Goal: Information Seeking & Learning: Check status

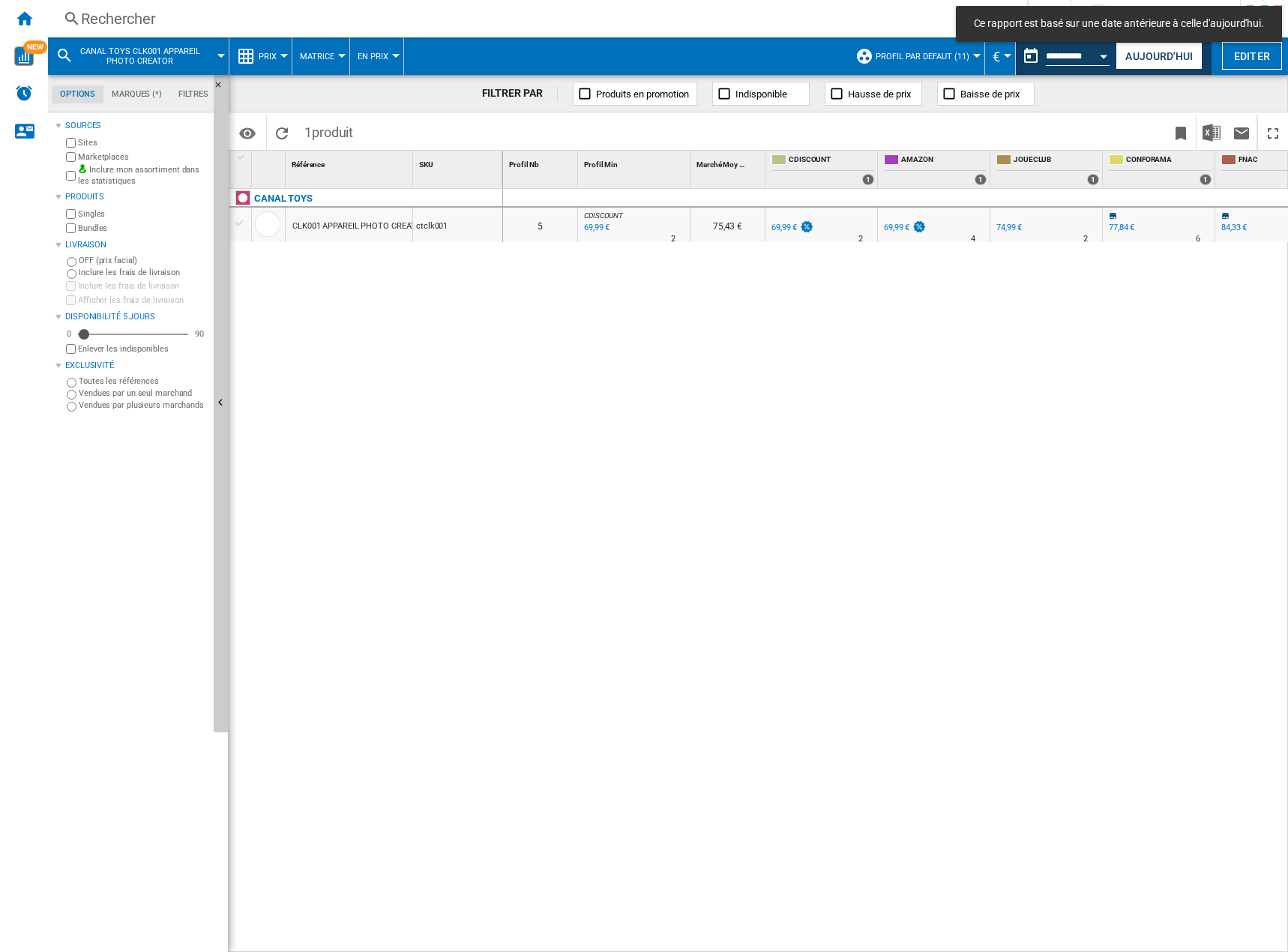
click at [67, 57] on md-icon at bounding box center [64, 55] width 18 height 18
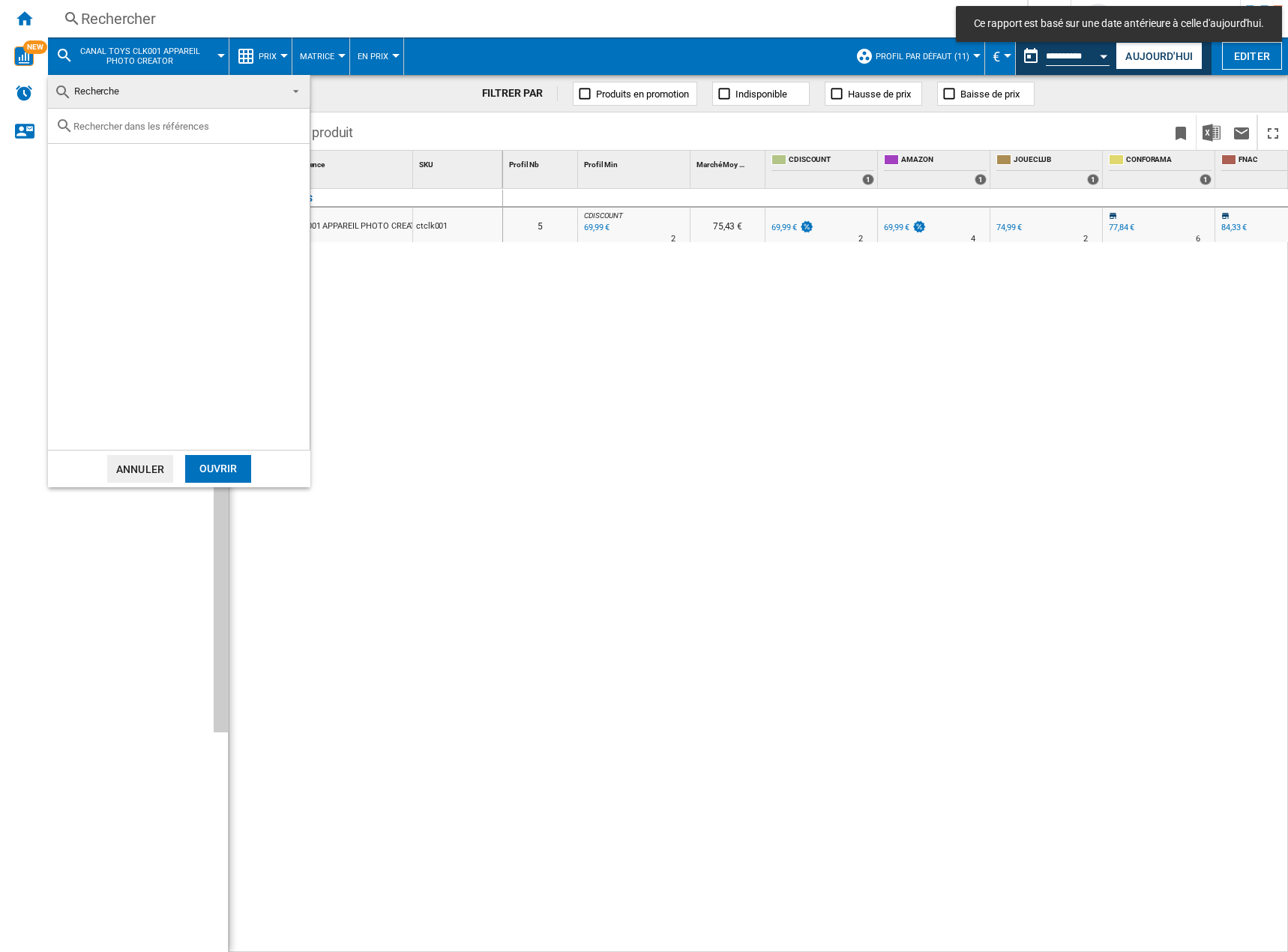
drag, startPoint x: 75, startPoint y: 16, endPoint x: 73, endPoint y: 8, distance: 8.2
click at [72, 16] on md-backdrop at bounding box center [644, 476] width 1288 height 952
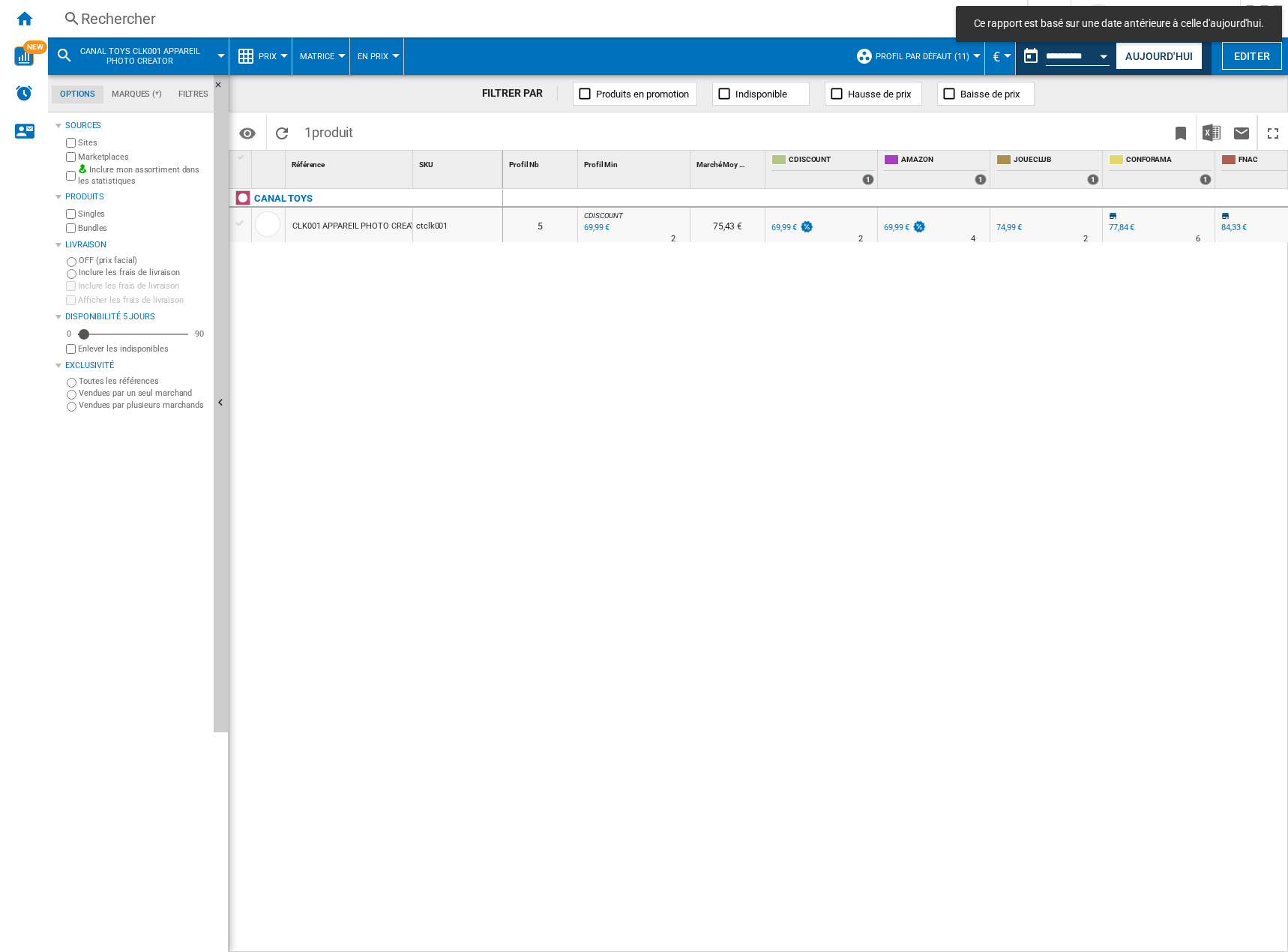
click at [119, 24] on div "Rechercher" at bounding box center [534, 19] width 907 height 21
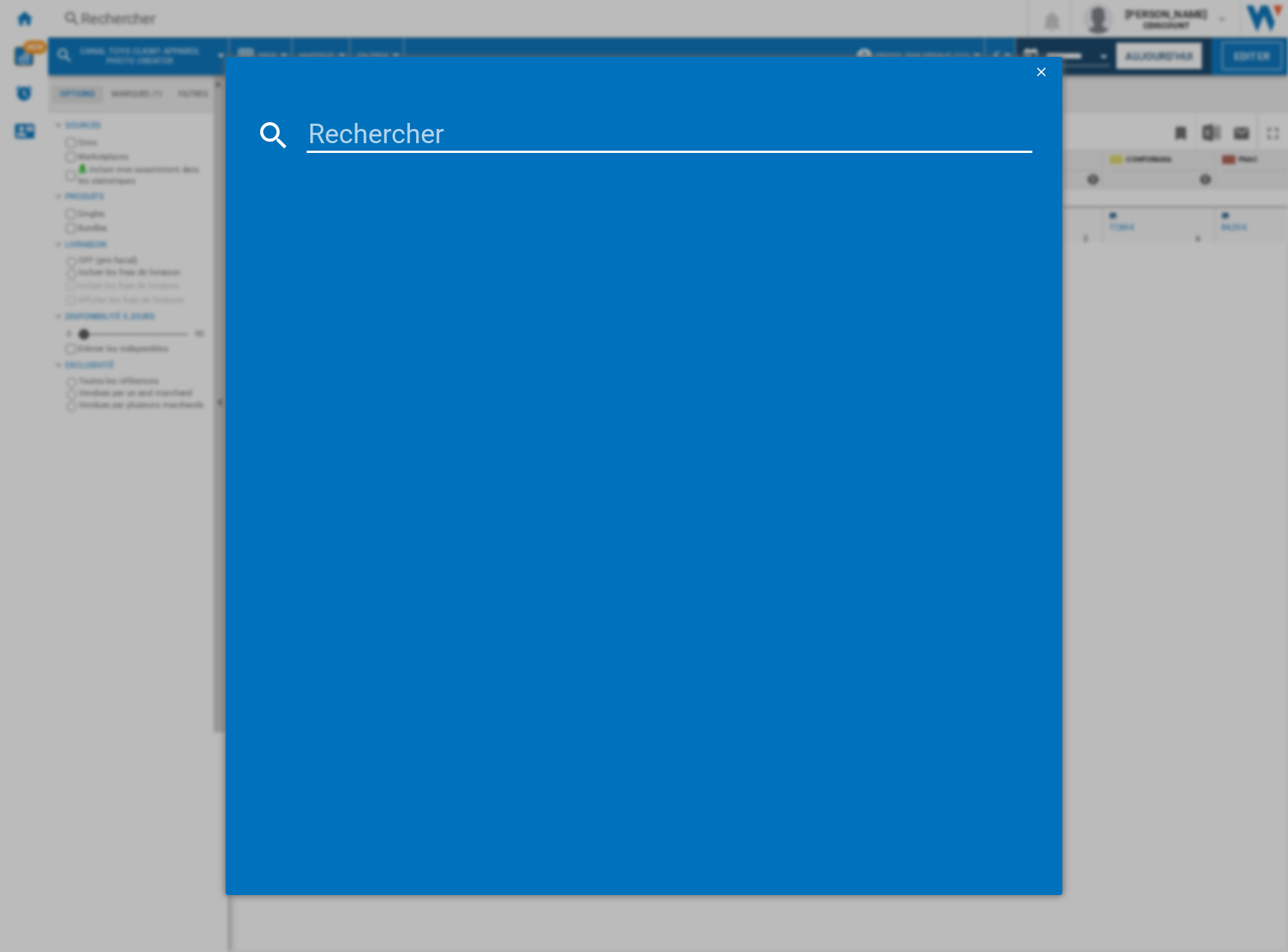
click at [379, 138] on input at bounding box center [670, 135] width 726 height 36
paste input "hasg06665s0"
type input "hasg06665s0"
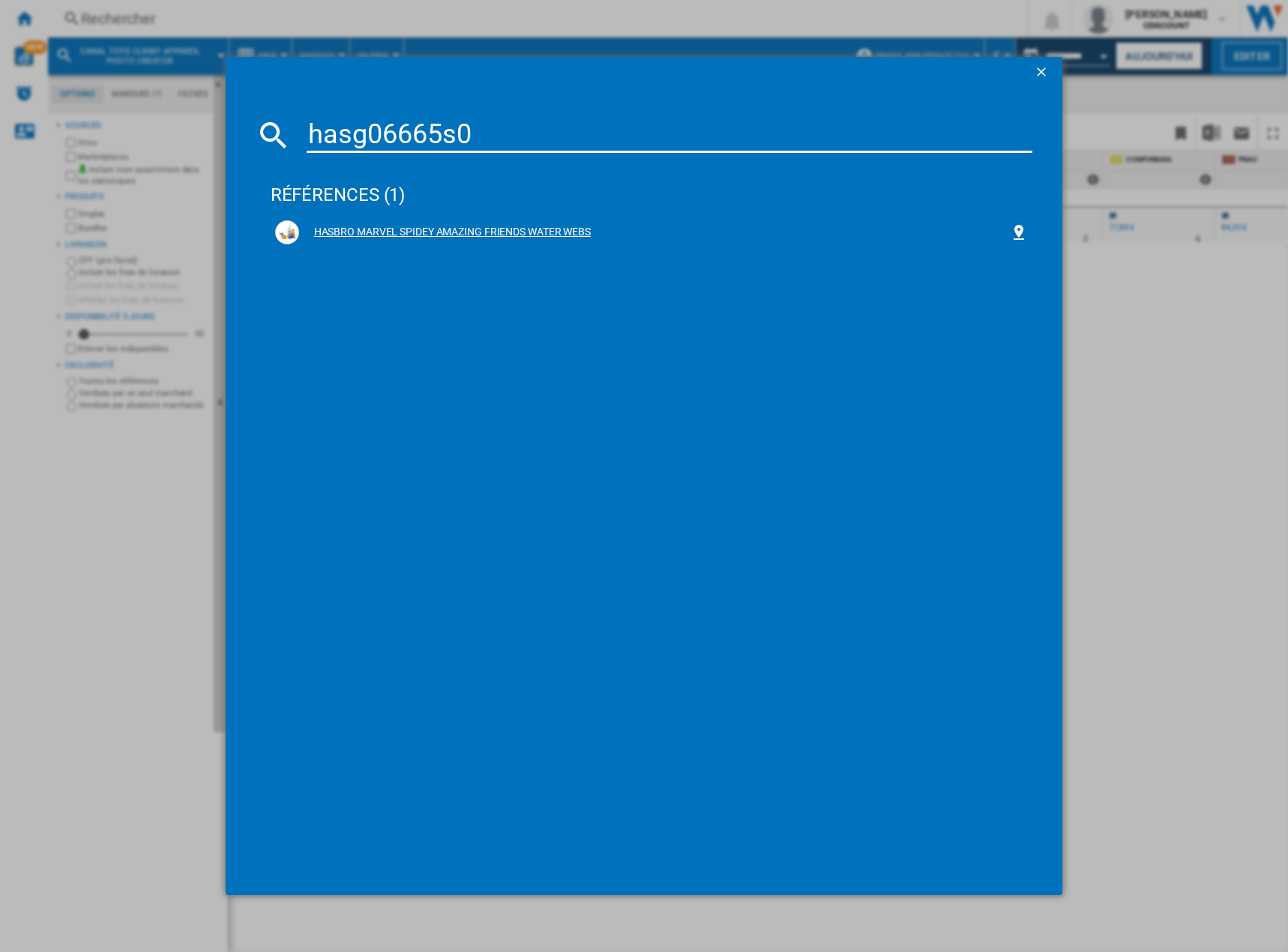
click at [372, 227] on div "HASBRO MARVEL SPIDEY AMAZING FRIENDS WATER WEBS" at bounding box center [654, 232] width 711 height 15
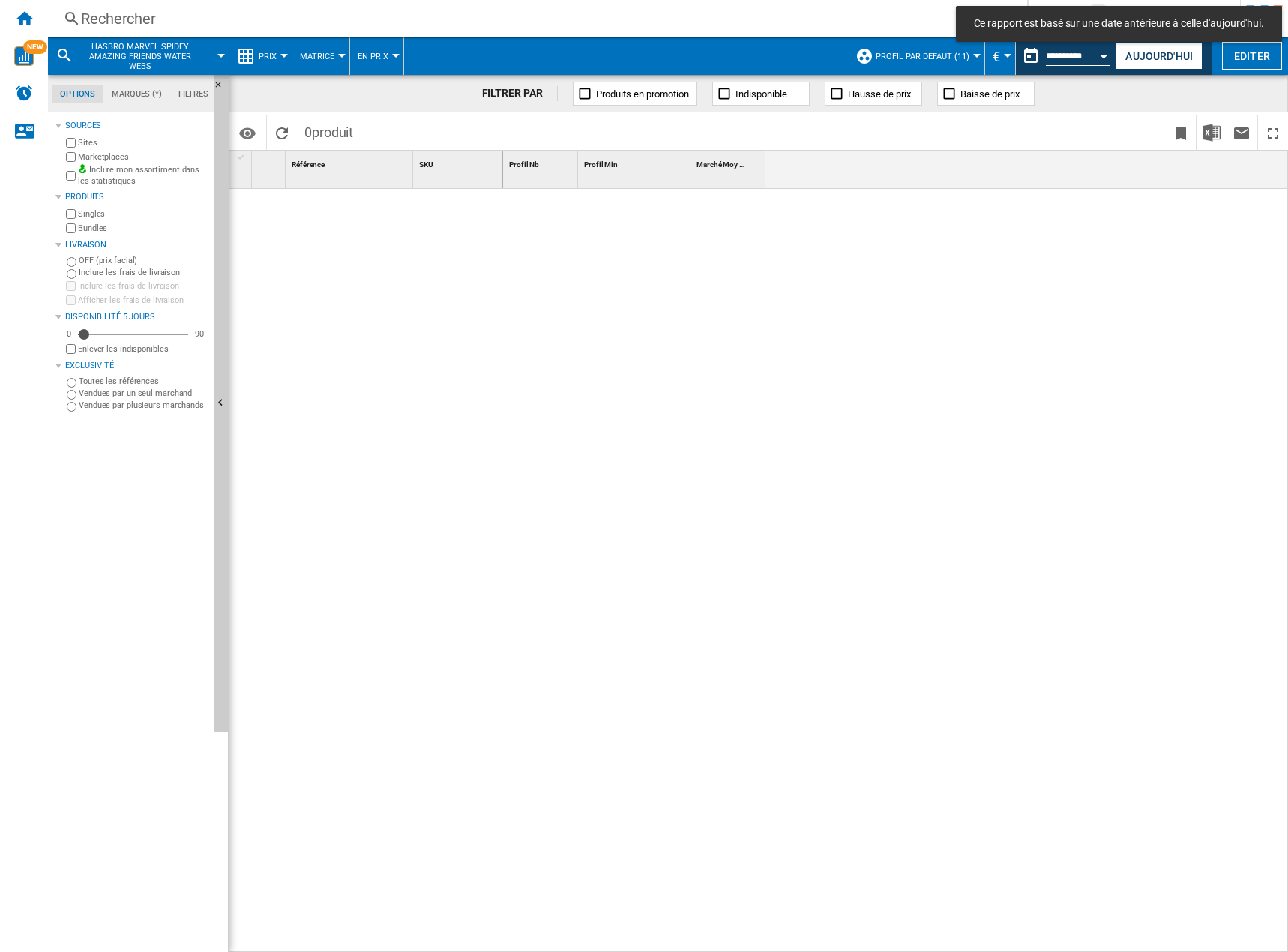
click at [278, 56] on button "Prix" at bounding box center [271, 56] width 25 height 38
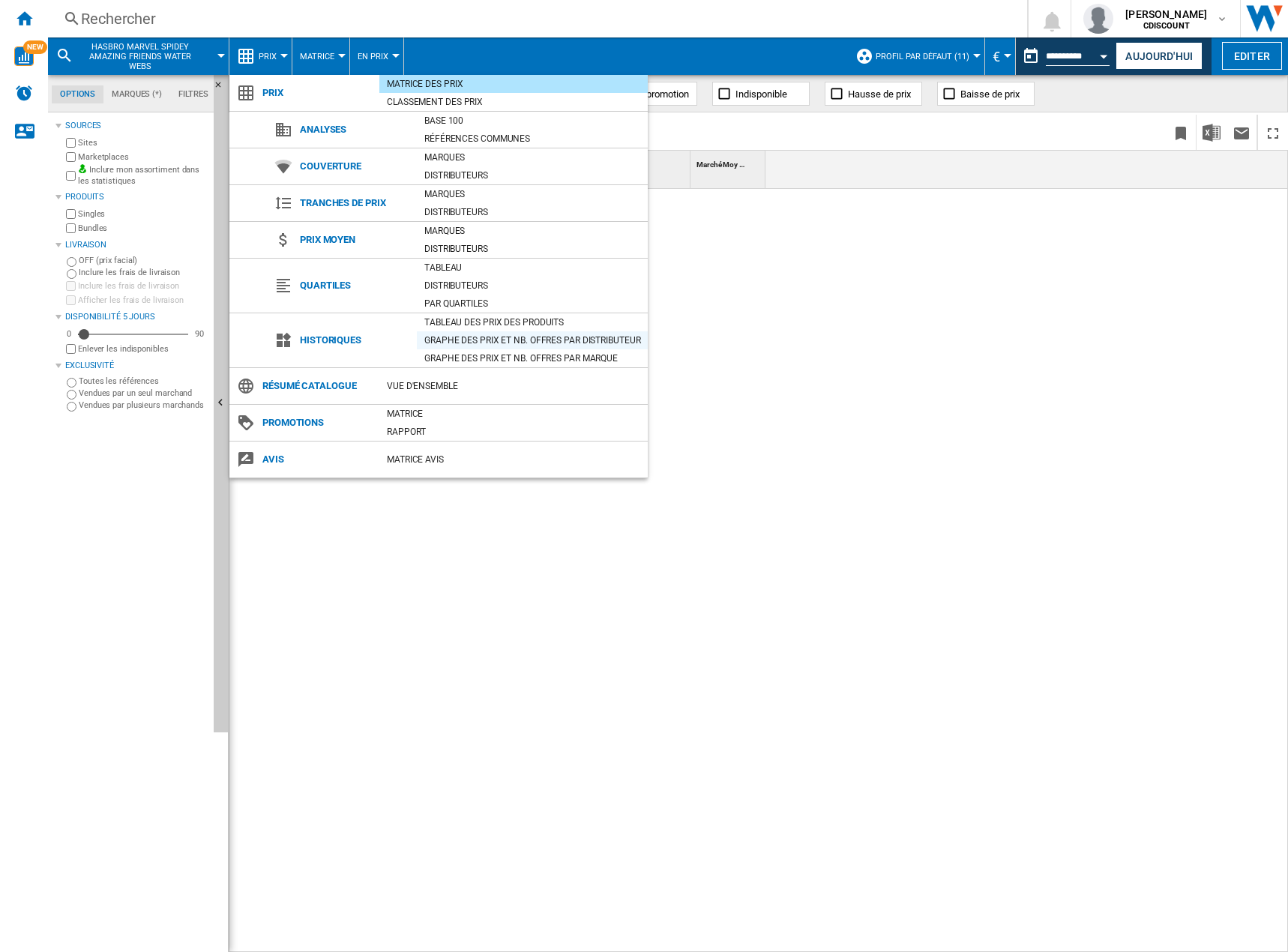
click at [487, 335] on div "Graphe des prix et nb. offres par distributeur" at bounding box center [533, 340] width 231 height 15
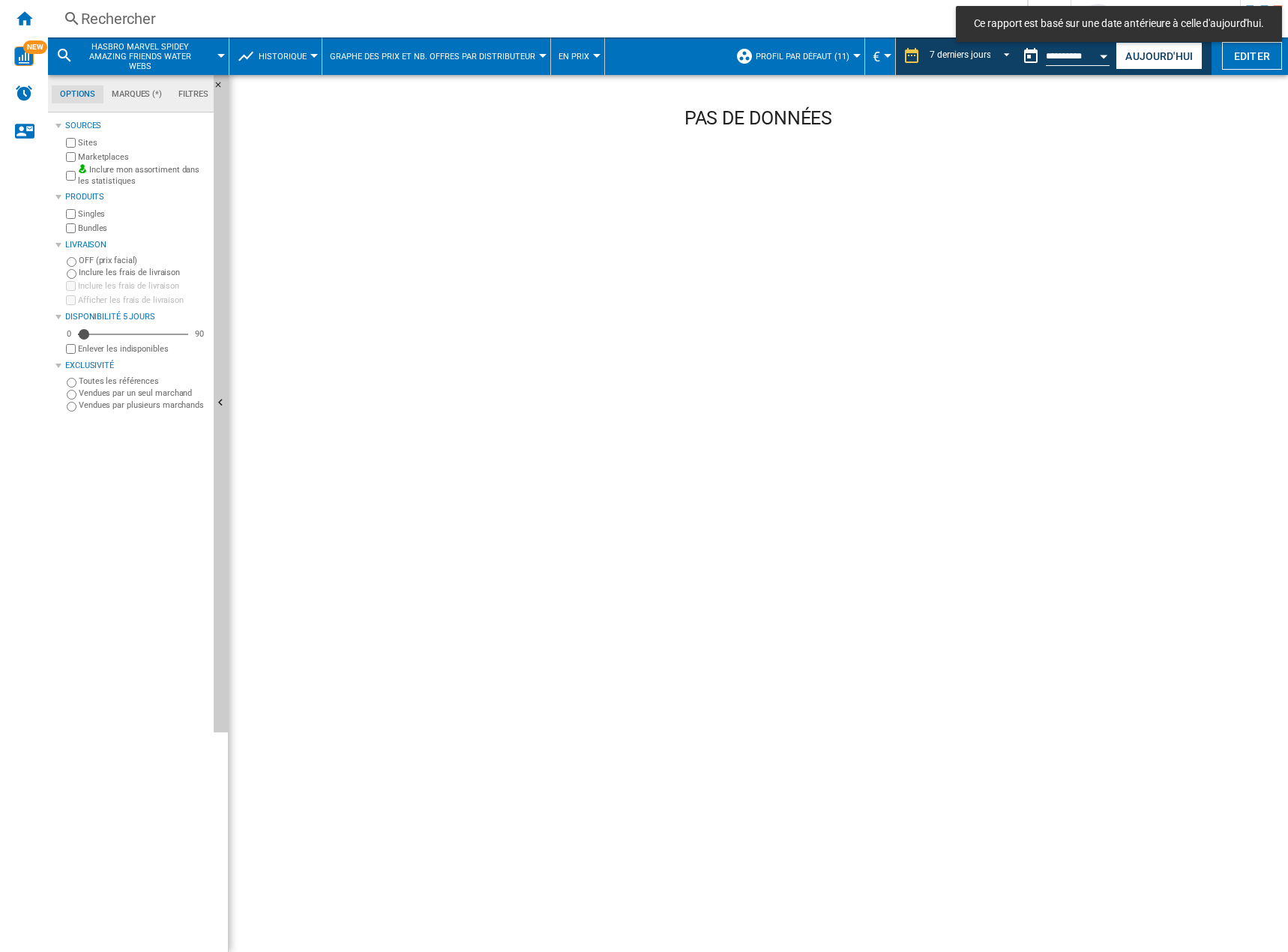
click at [207, 57] on button "HASBRO MARVEL SPIDEY AMAZING FRIENDS WATER WEBS" at bounding box center [147, 56] width 136 height 38
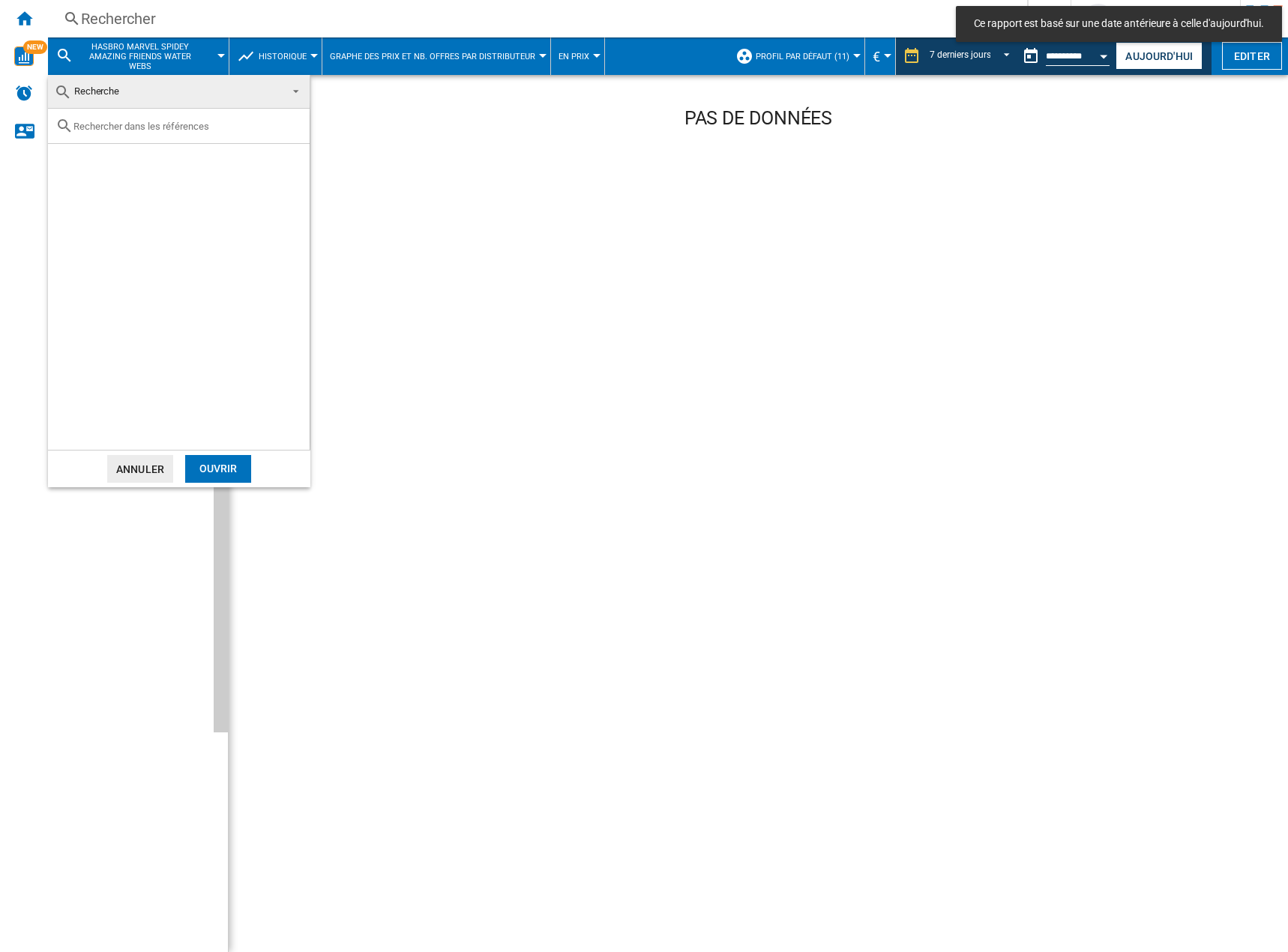
click at [268, 45] on md-backdrop at bounding box center [644, 476] width 1288 height 952
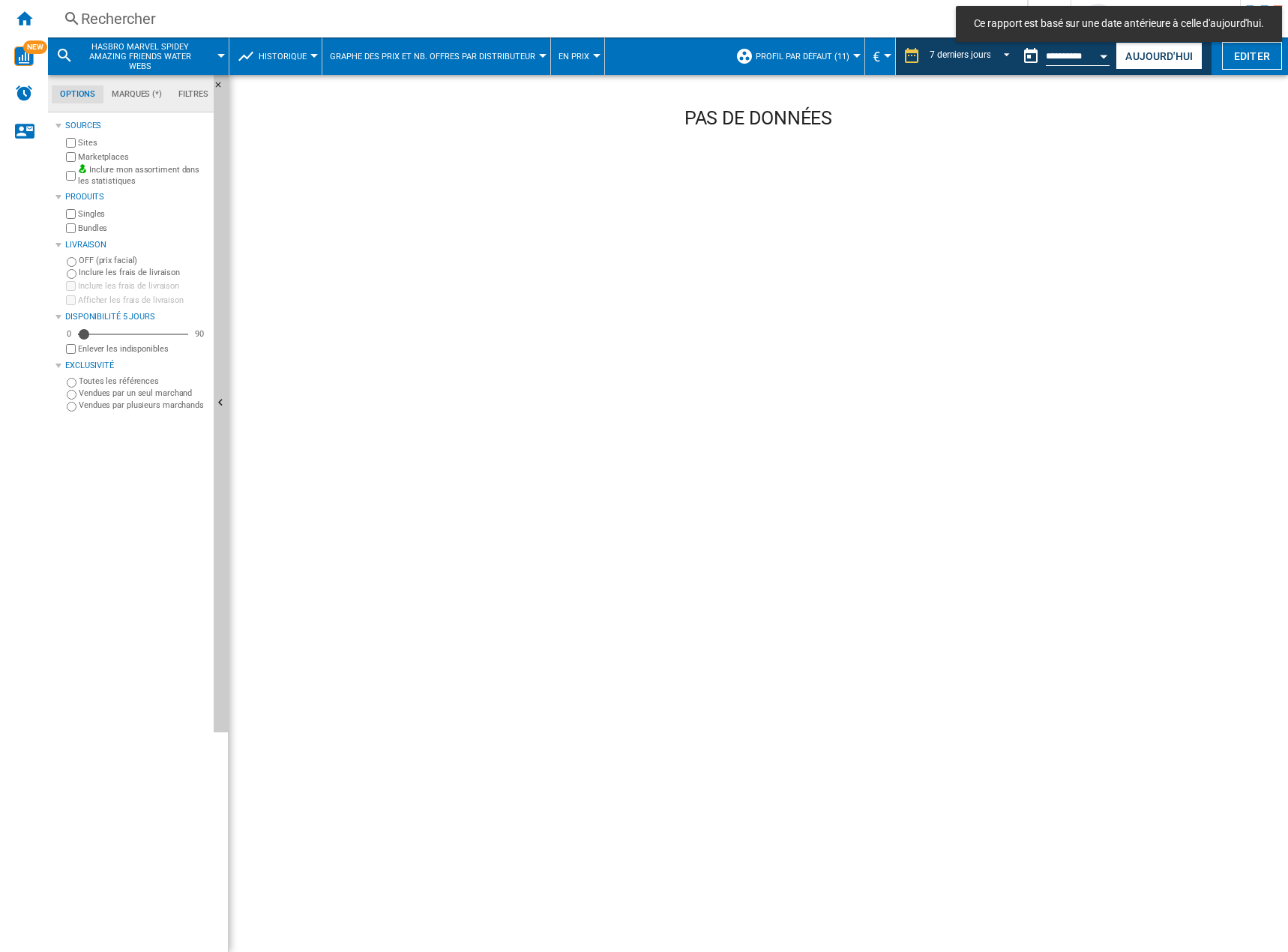
click at [287, 52] on span "Historique" at bounding box center [283, 56] width 48 height 10
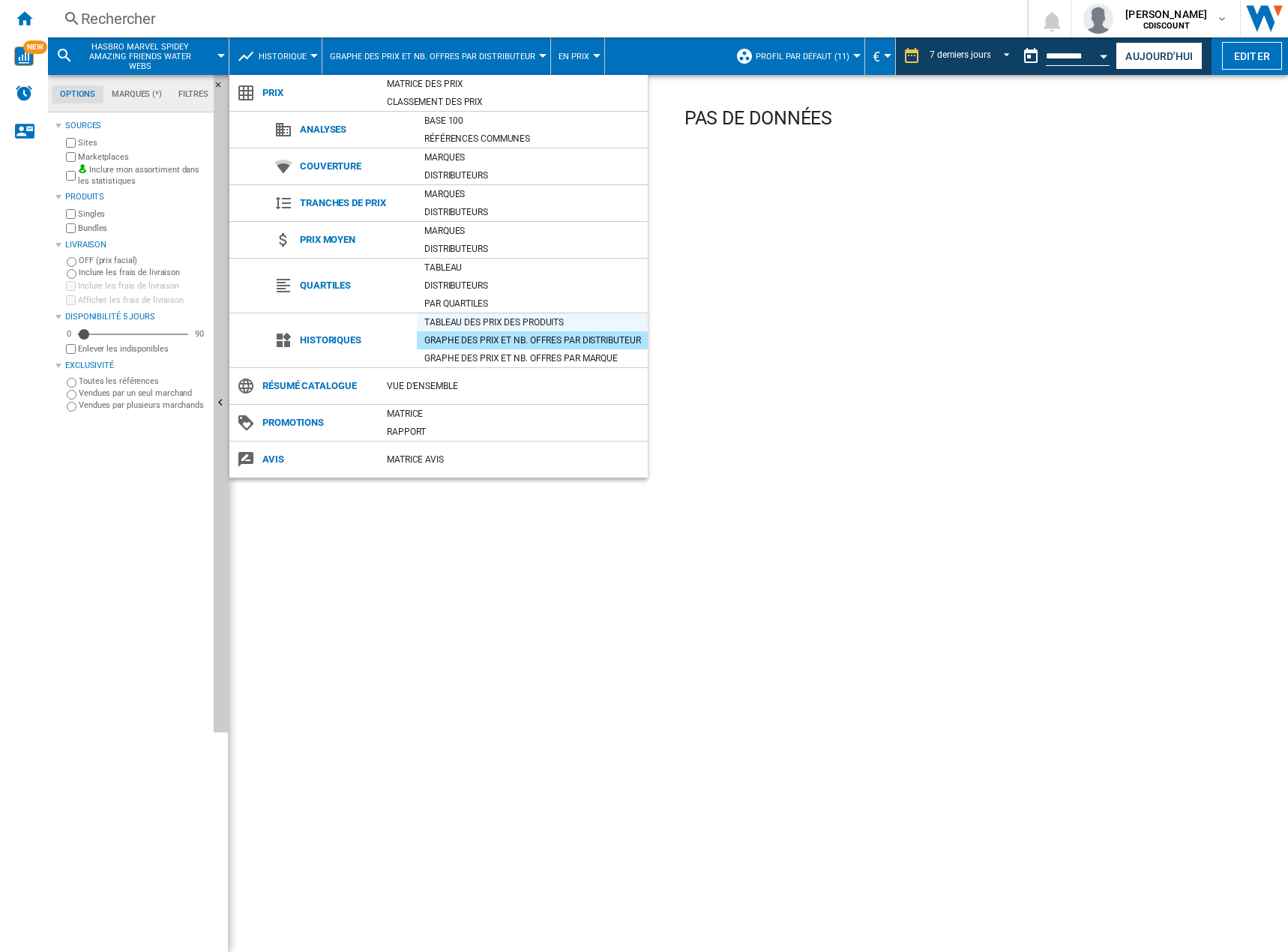
click at [482, 317] on div "Tableau des prix des produits" at bounding box center [533, 321] width 231 height 15
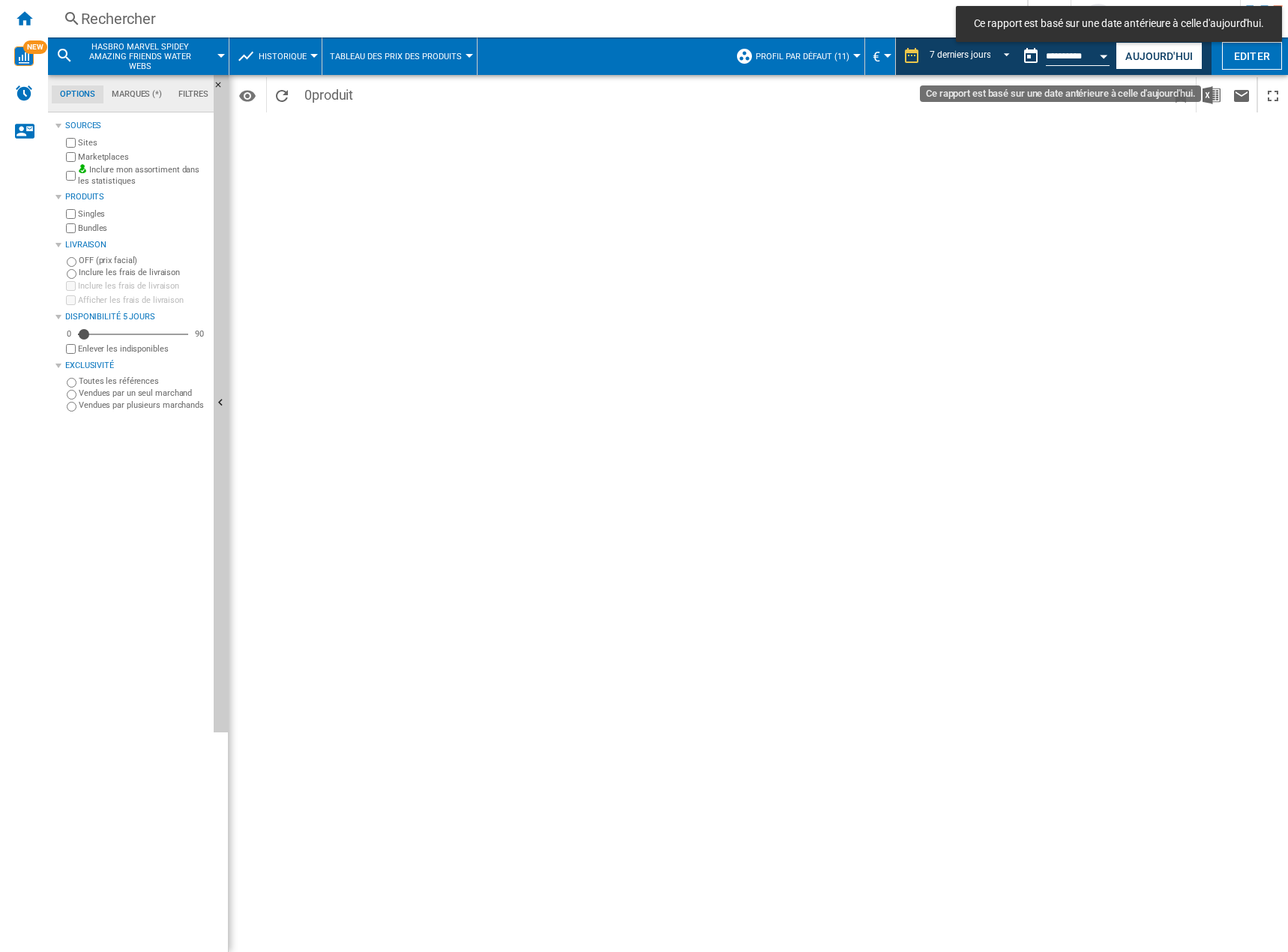
click at [1103, 62] on button "Open calendar" at bounding box center [1104, 54] width 27 height 27
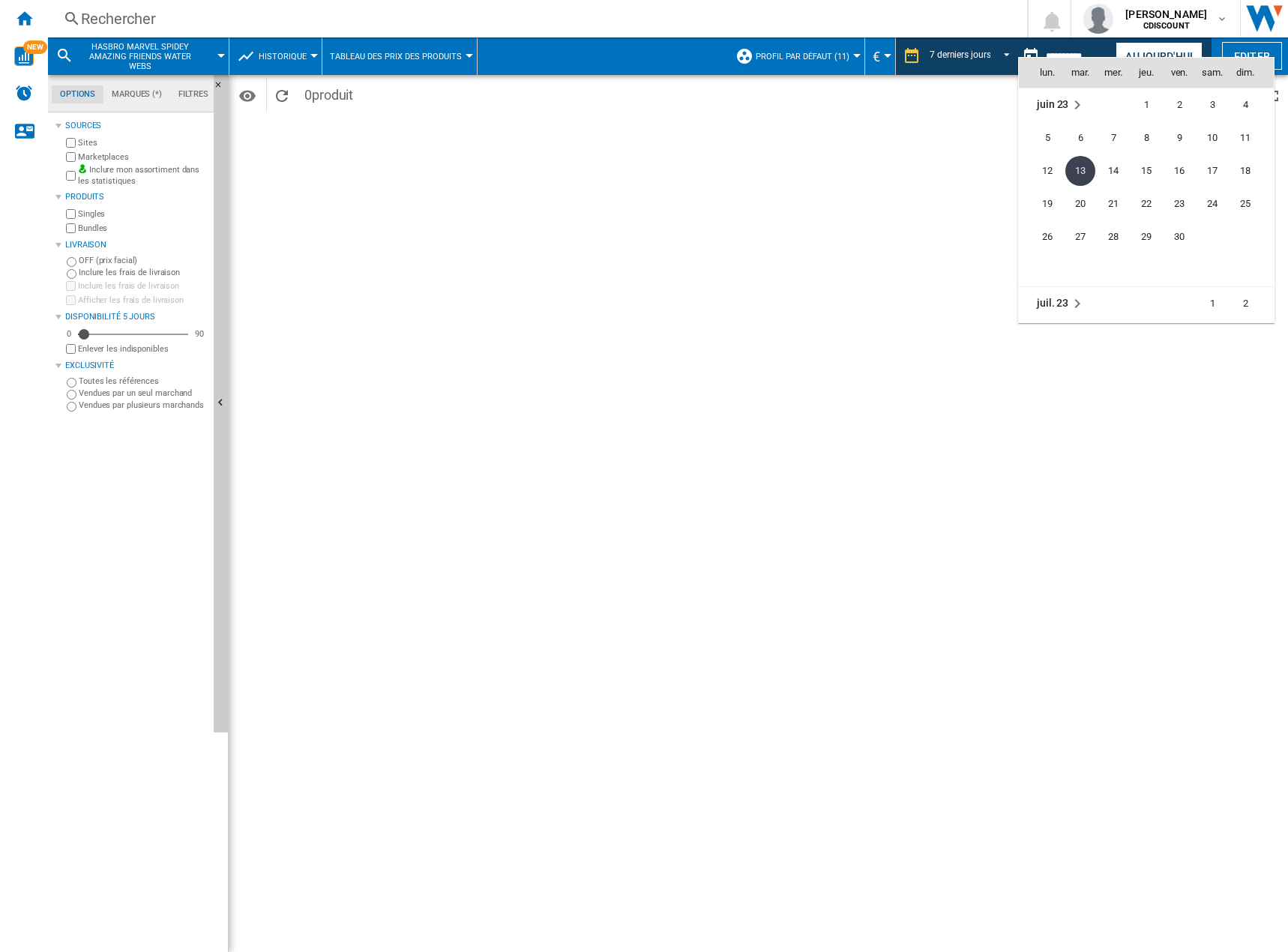
click at [946, 56] on div at bounding box center [644, 476] width 1288 height 952
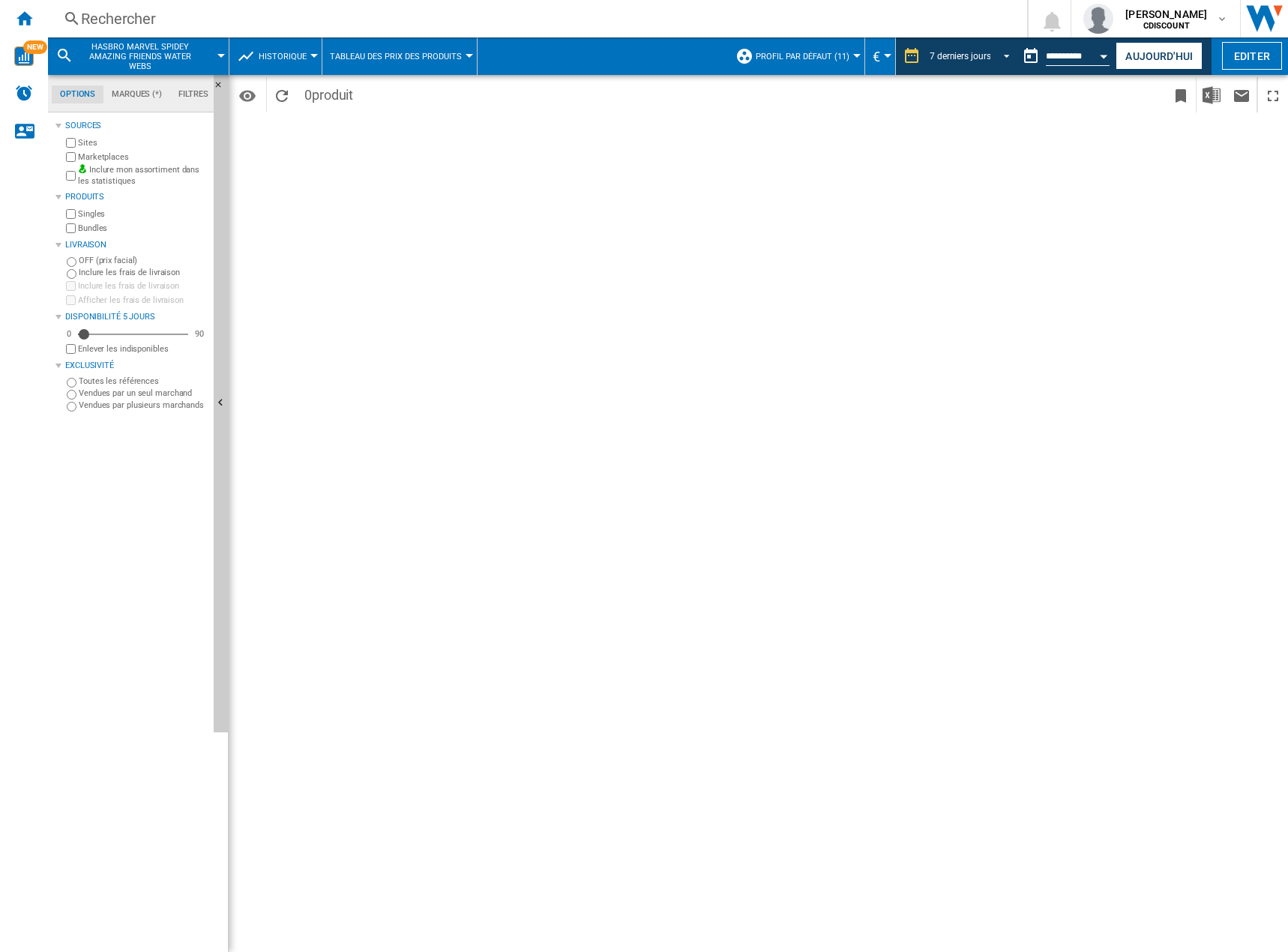
click at [997, 56] on span "REPORTS.WIZARD.STEPS.REPORT.STEPS.REPORT_OPTIONS.PERIOD: 7 derniers jours" at bounding box center [1002, 55] width 18 height 14
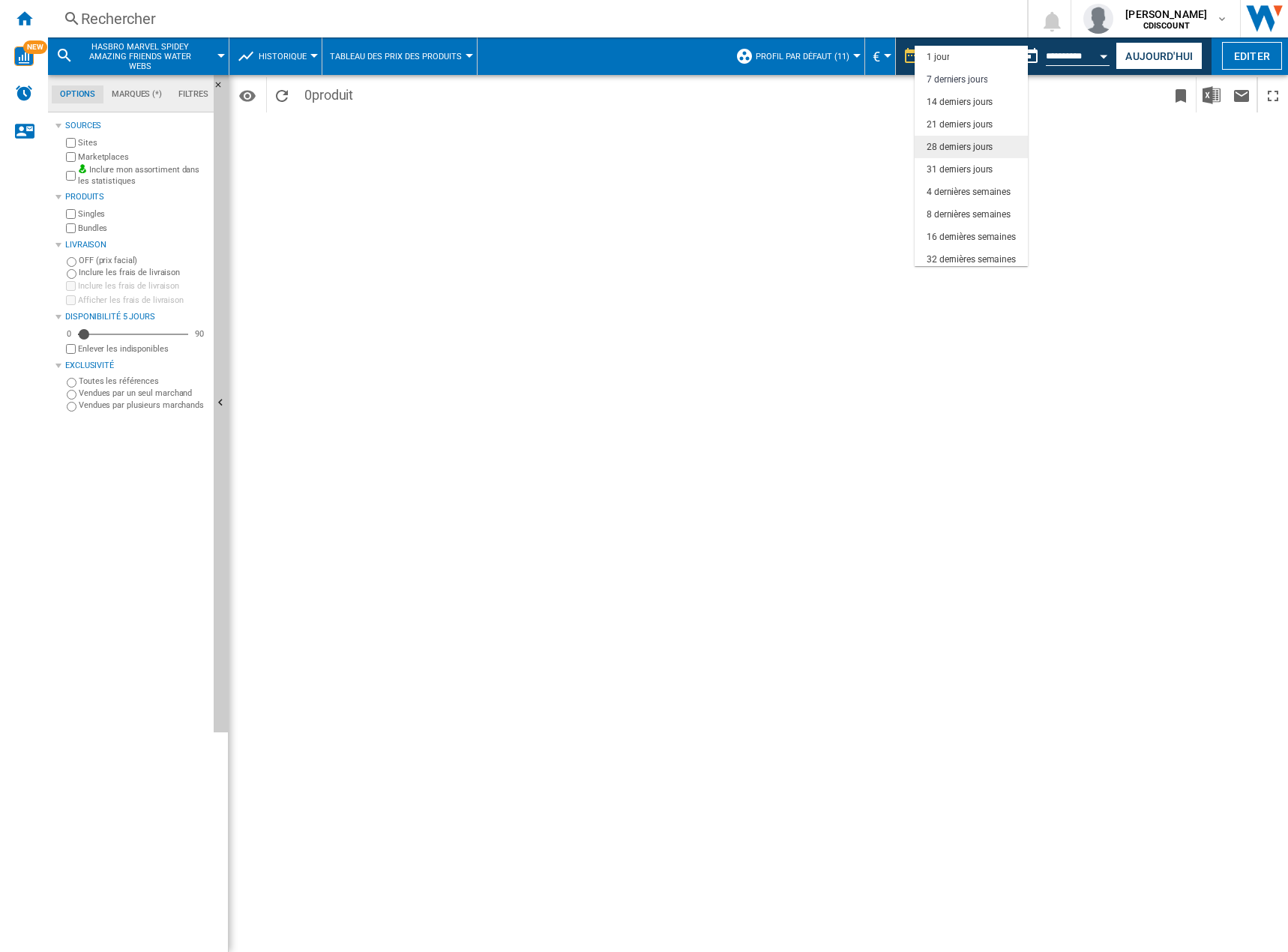
scroll to position [22, 0]
click at [977, 106] on div "21 derniers jours" at bounding box center [960, 102] width 66 height 13
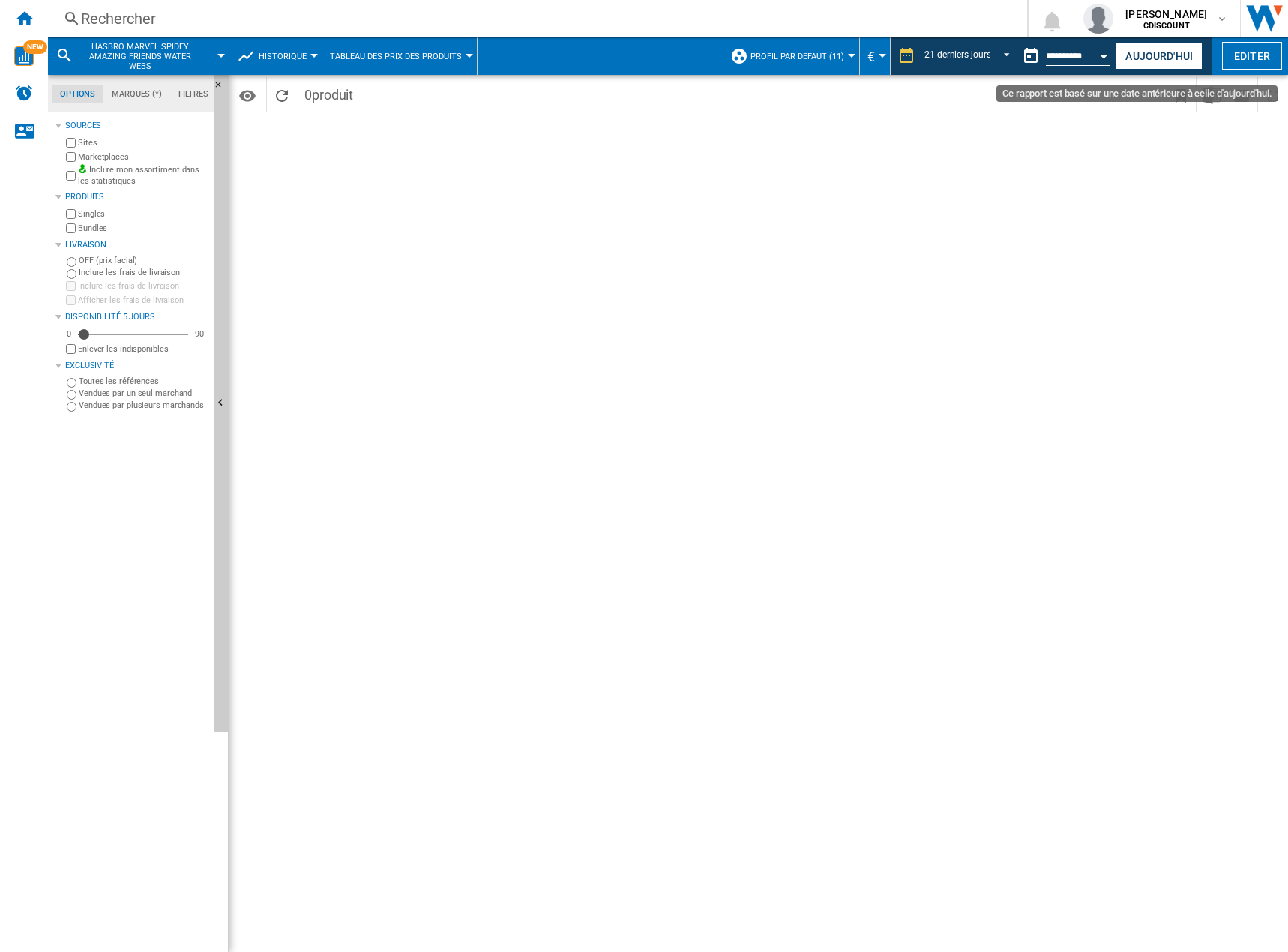
click at [1105, 59] on button "Open calendar" at bounding box center [1104, 54] width 27 height 27
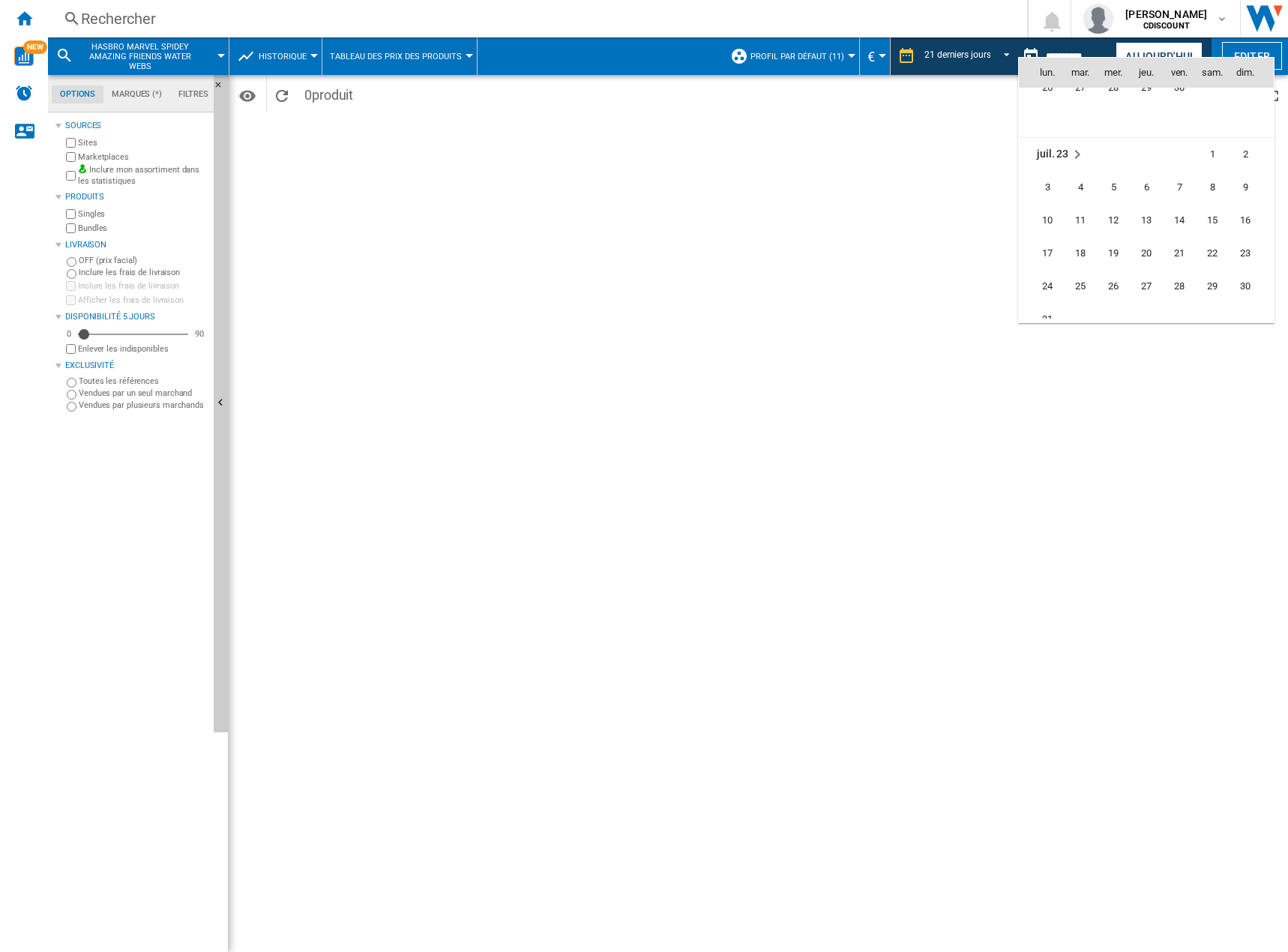
scroll to position [1439, 0]
click at [1022, 45] on div at bounding box center [644, 476] width 1288 height 952
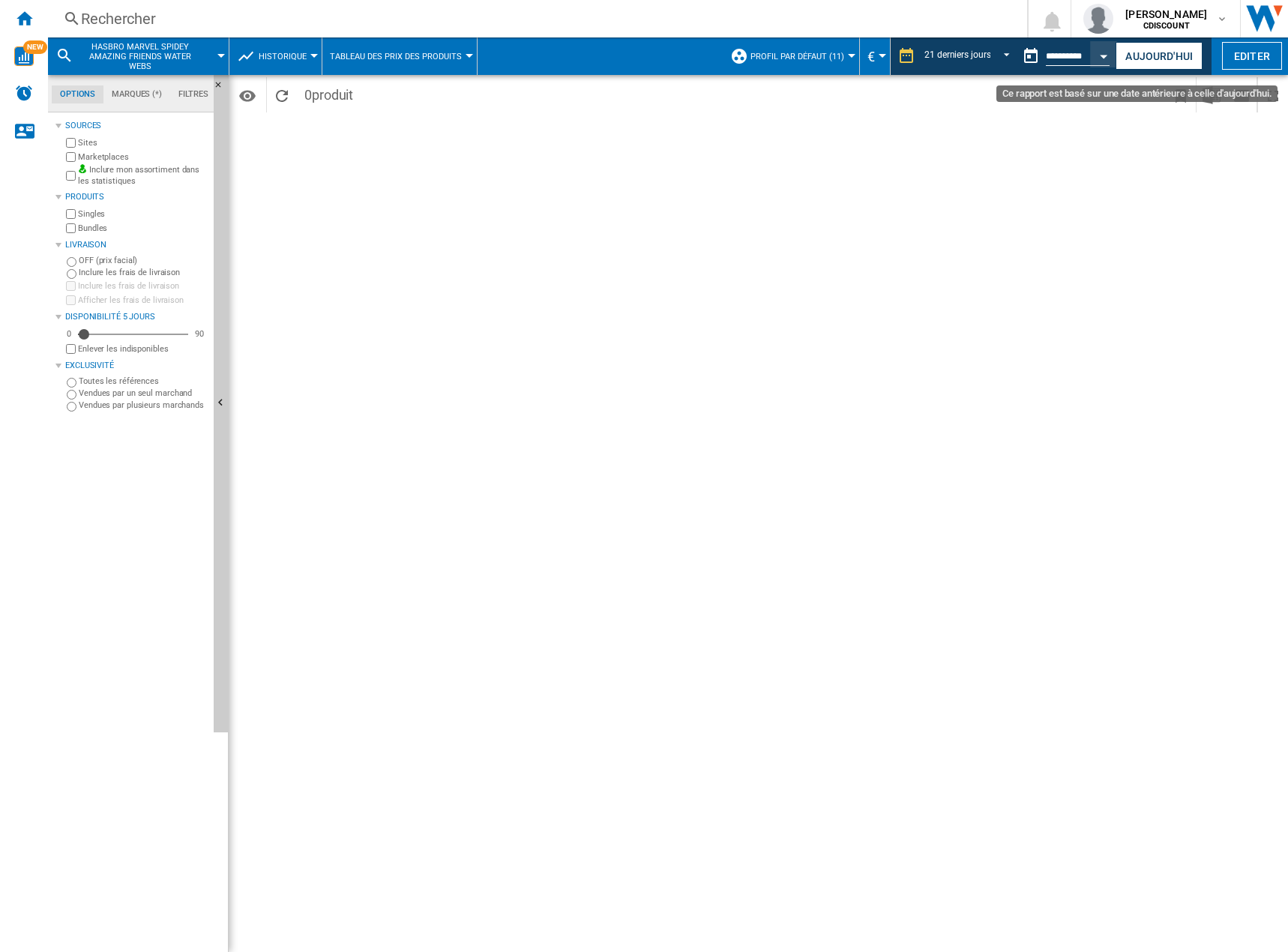
click at [1025, 51] on button "Ce rapport est basé sur une date antérieure à celle d'aujourd'hui." at bounding box center [1031, 56] width 30 height 30
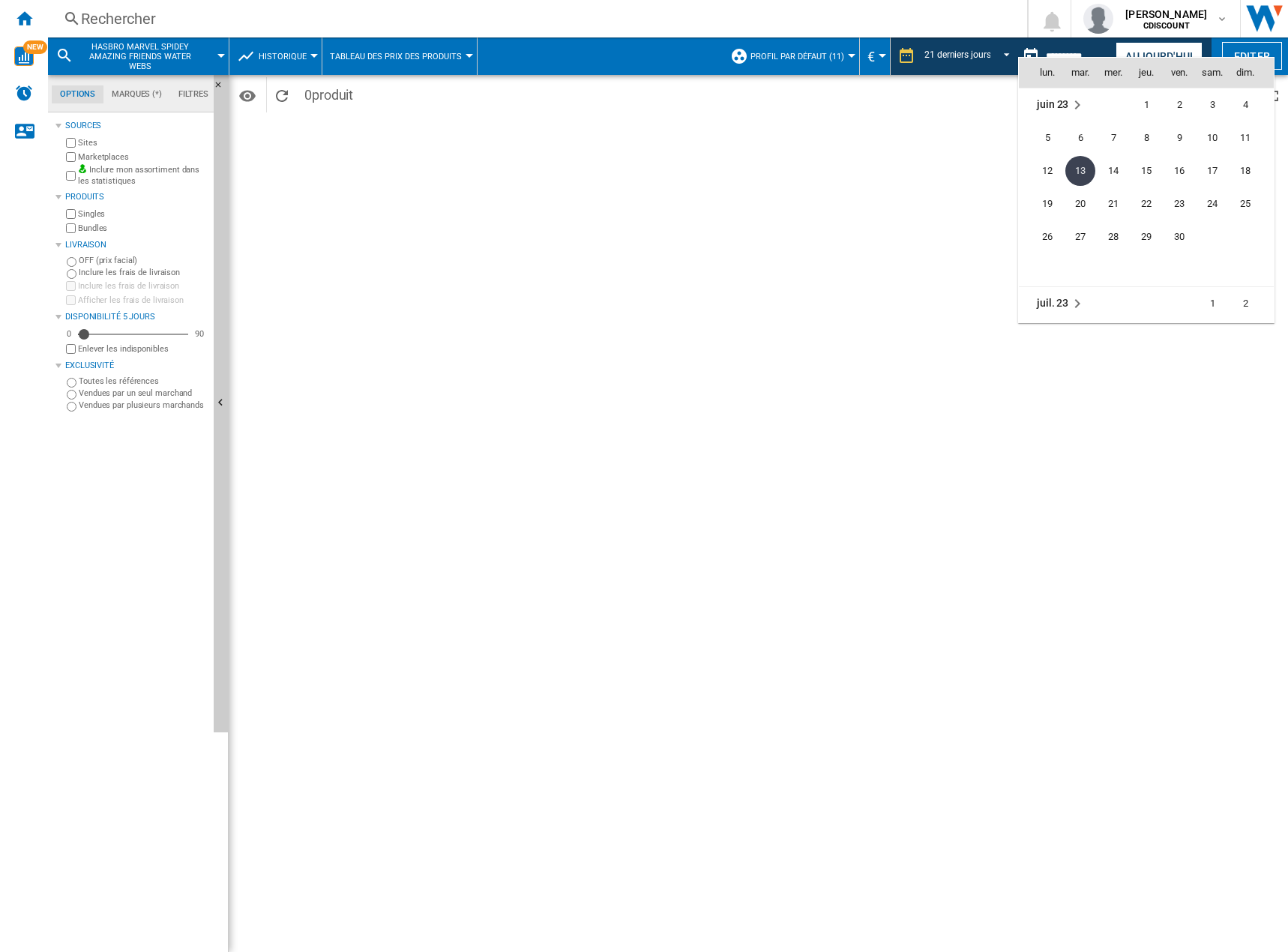
click at [1060, 102] on span "juin 23" at bounding box center [1052, 104] width 32 height 12
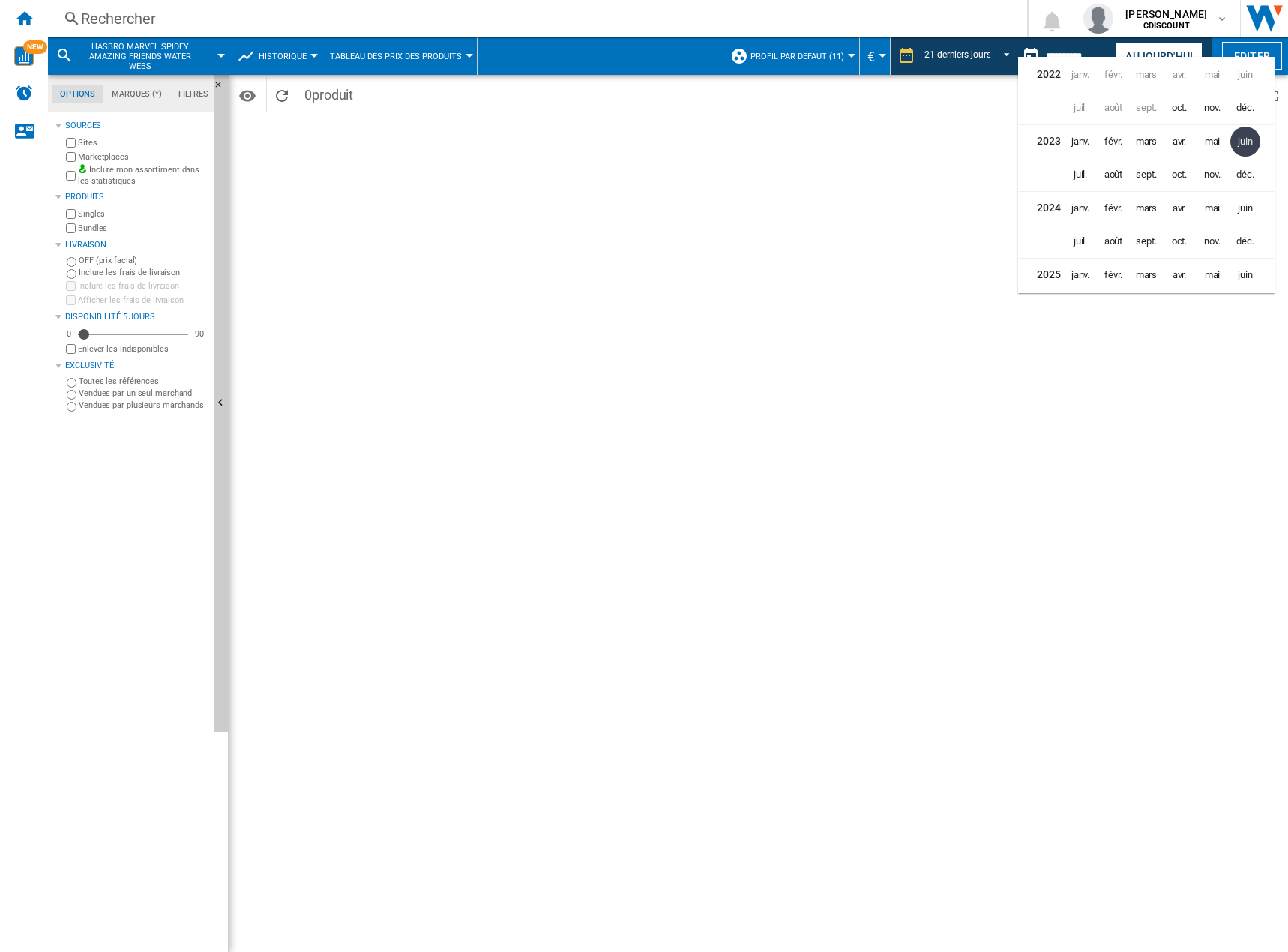
scroll to position [33, 0]
click at [1177, 269] on span "oct." at bounding box center [1179, 274] width 32 height 32
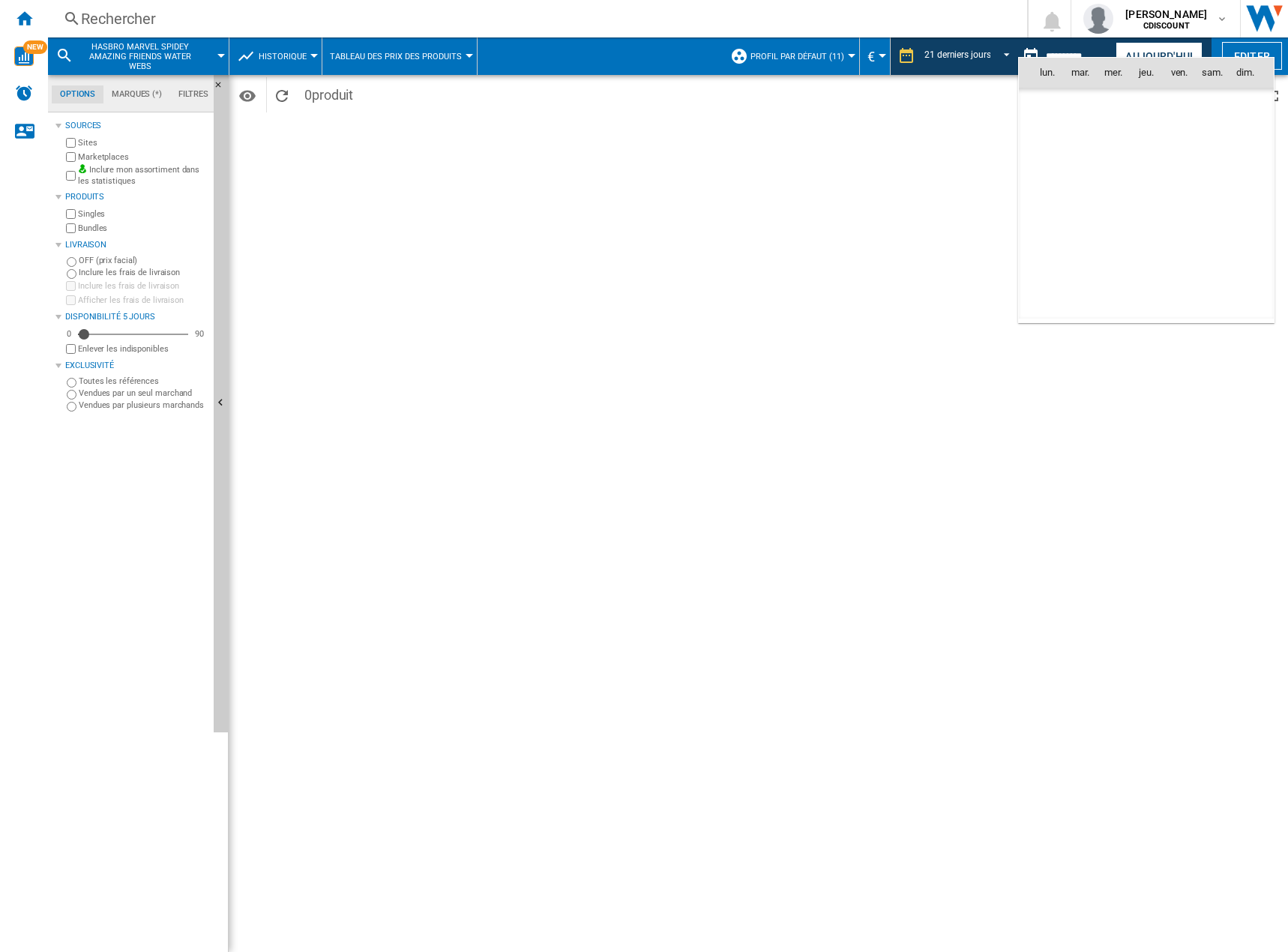
scroll to position [7152, 0]
click at [1076, 168] on span "7" at bounding box center [1080, 170] width 32 height 32
type input "**********"
